Goal: Transaction & Acquisition: Purchase product/service

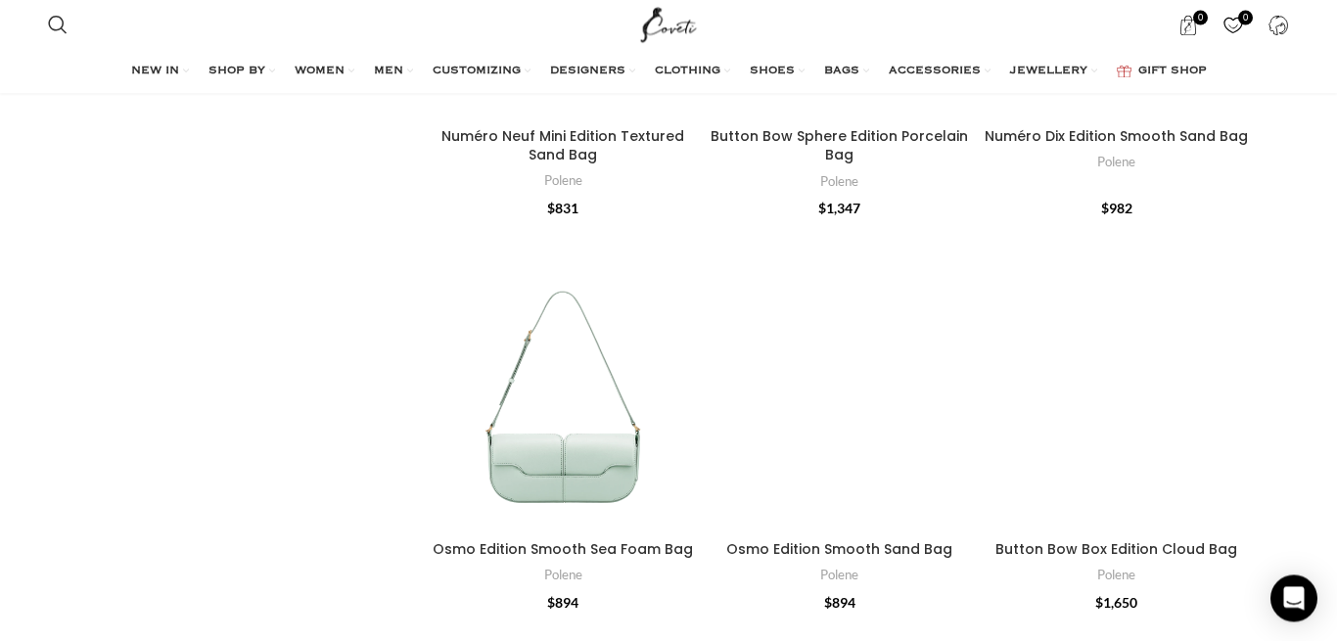
scroll to position [3999, 0]
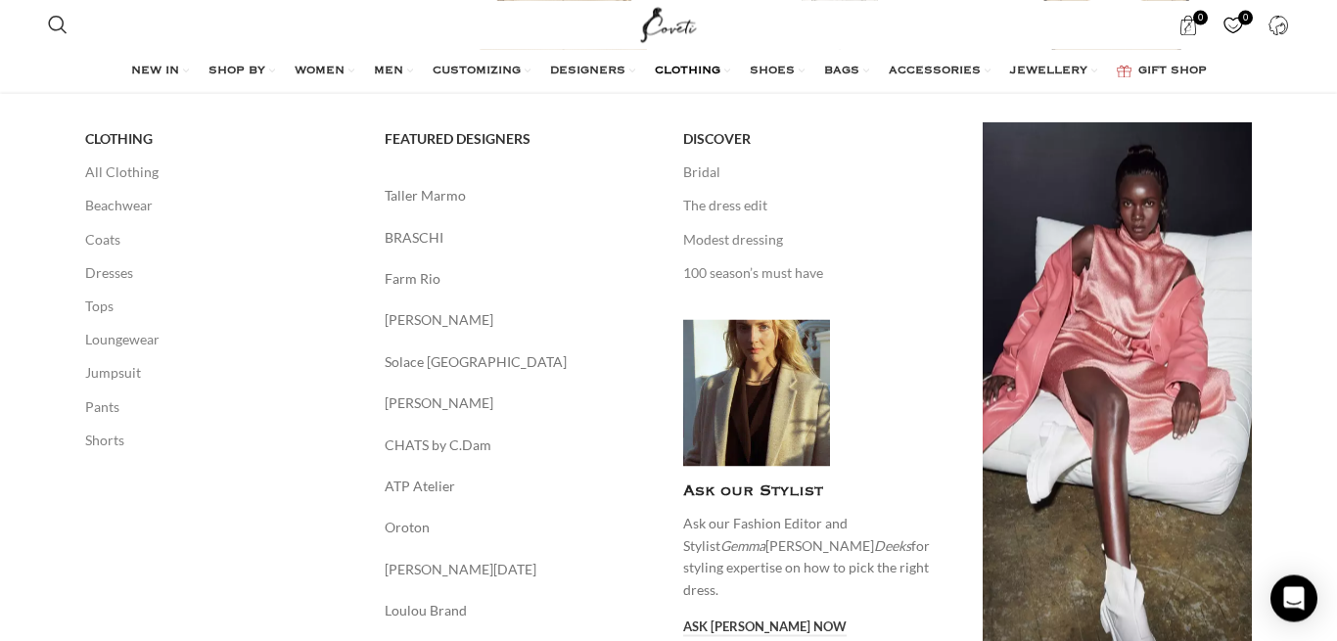
click at [709, 77] on span "CLOTHING" at bounding box center [688, 72] width 66 height 16
click at [754, 193] on link "The dress edit" at bounding box center [818, 205] width 270 height 33
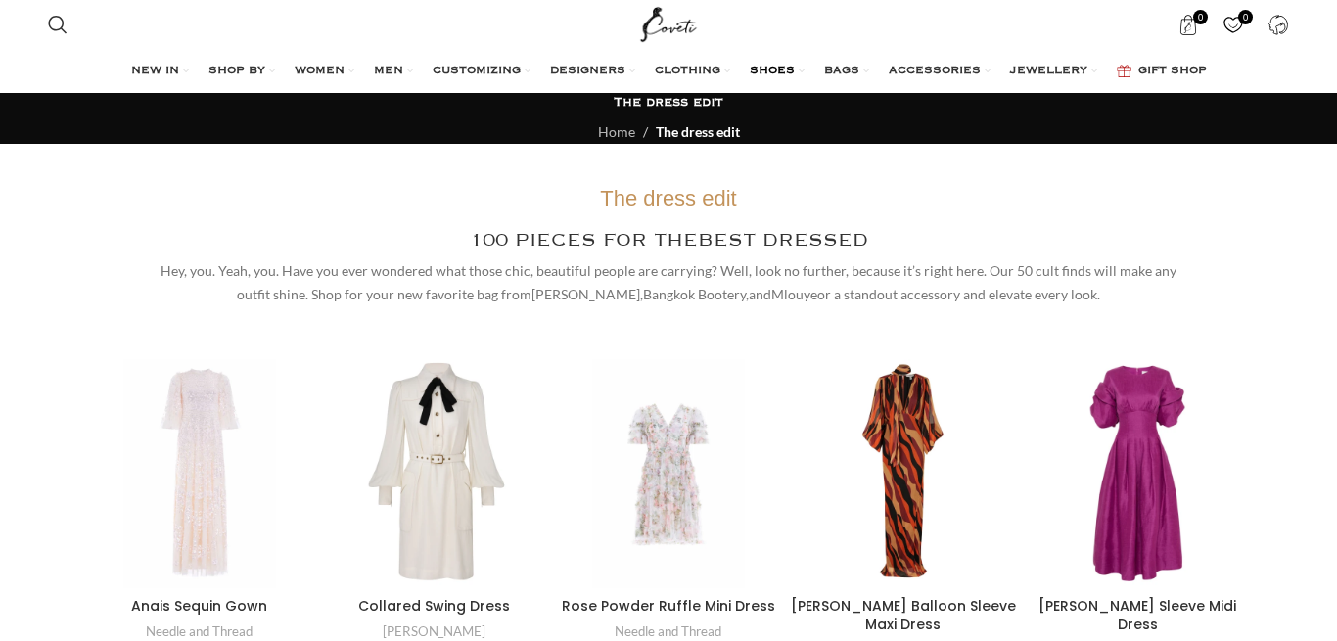
click at [795, 76] on span "SHOES" at bounding box center [772, 72] width 45 height 16
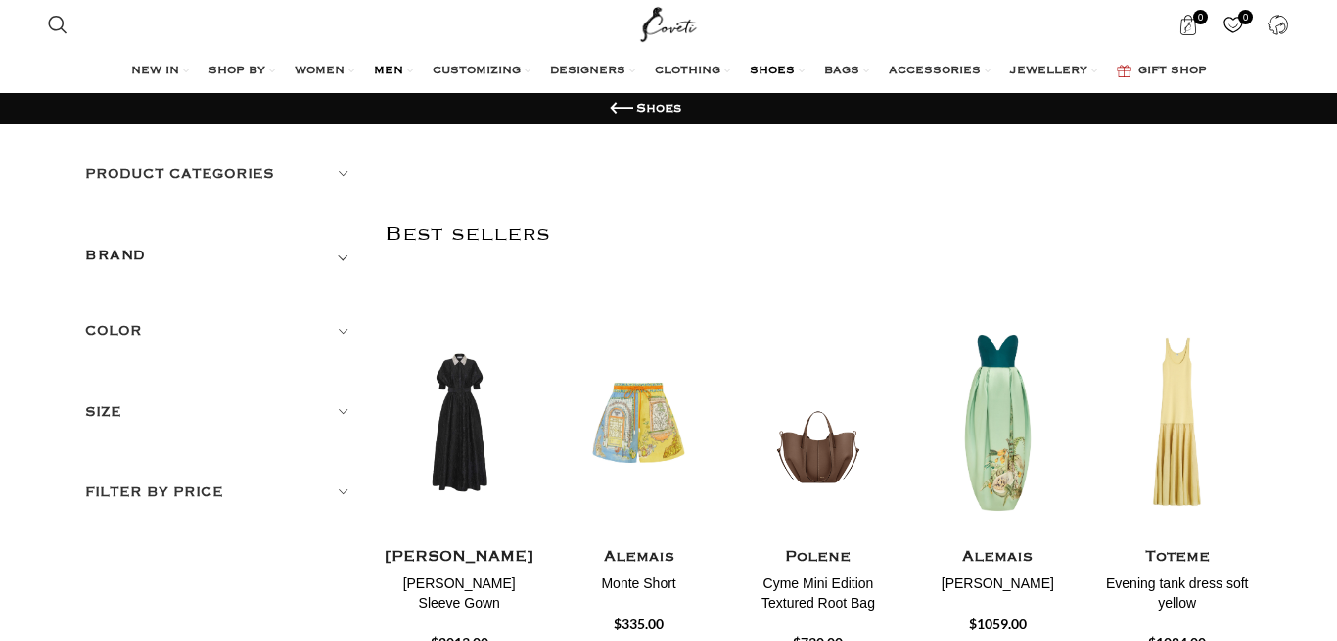
click at [386, 81] on link "MEN" at bounding box center [393, 71] width 39 height 39
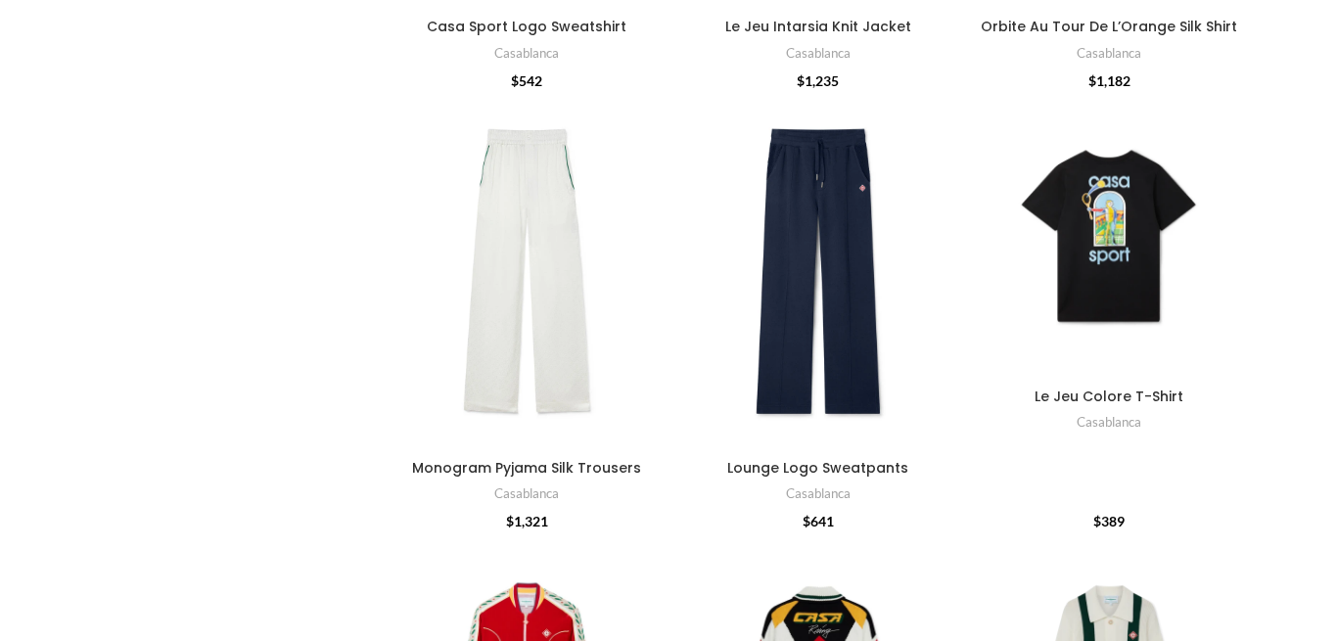
scroll to position [1416, 0]
click at [527, 45] on link "Casablanca" at bounding box center [526, 52] width 65 height 19
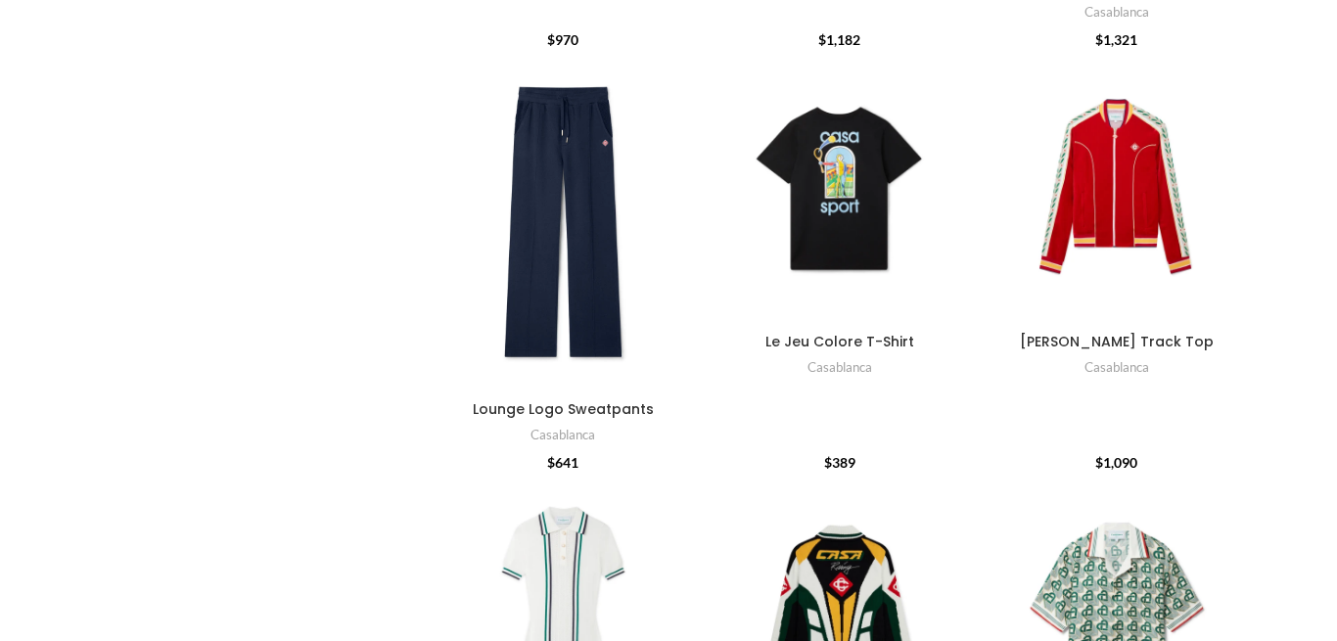
scroll to position [1289, 0]
click at [571, 198] on div "Lounge Logo Sweatpants" at bounding box center [585, 221] width 45 height 339
